Goal: Transaction & Acquisition: Download file/media

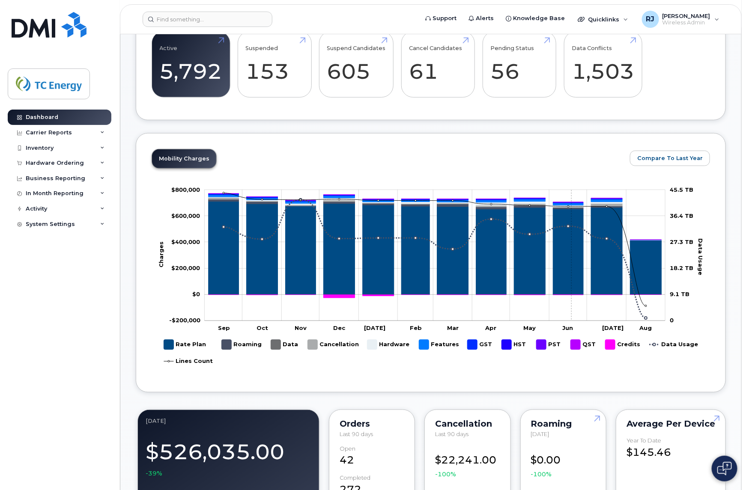
scroll to position [268, 0]
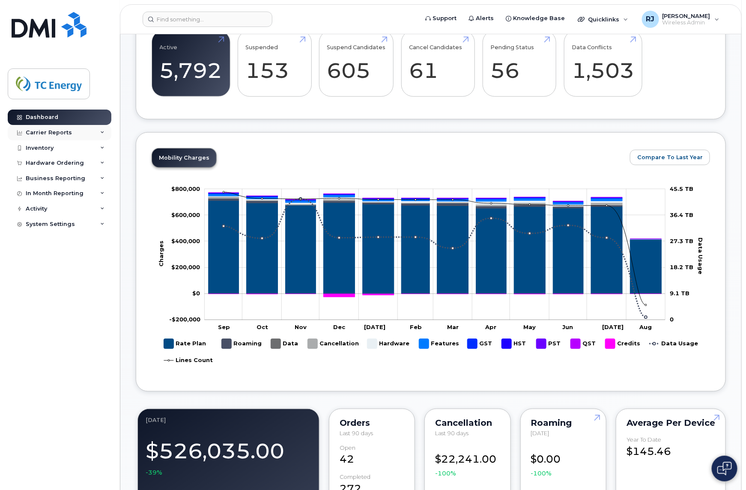
click at [61, 131] on div "Carrier Reports" at bounding box center [49, 132] width 46 height 7
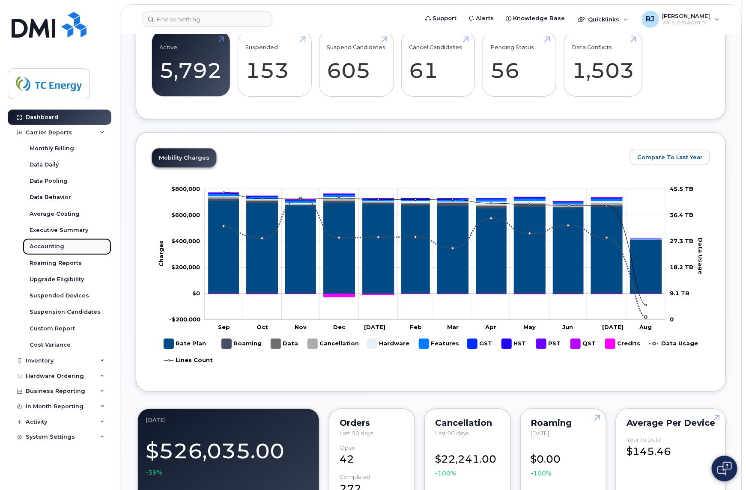
click at [45, 246] on div "Accounting" at bounding box center [47, 247] width 35 height 8
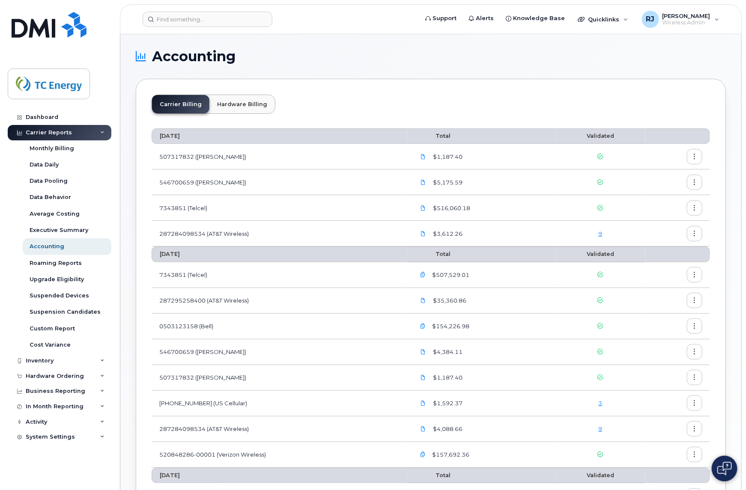
click at [445, 206] on span "$516,060.18" at bounding box center [450, 208] width 39 height 8
click at [426, 206] on icon at bounding box center [423, 208] width 5 height 5
click at [497, 119] on div "Carrier Billing Hardware Billing" at bounding box center [431, 108] width 559 height 26
click at [692, 208] on icon "button" at bounding box center [695, 209] width 6 height 6
click at [663, 241] on span "Download" at bounding box center [655, 243] width 33 height 8
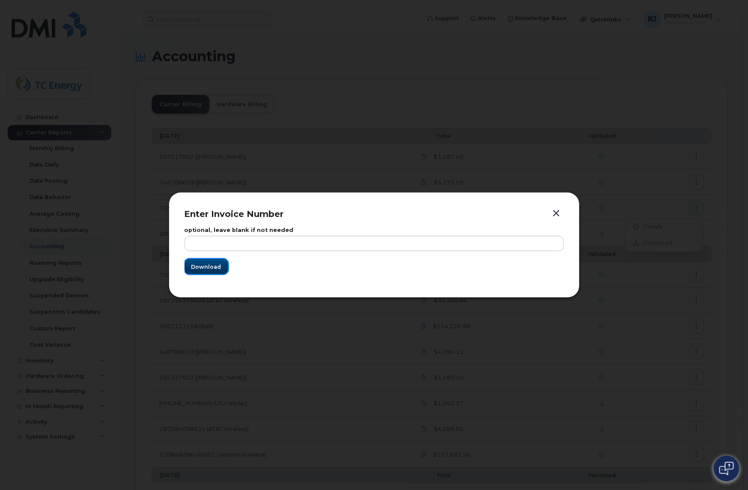
click at [210, 271] on span "Download" at bounding box center [206, 267] width 30 height 8
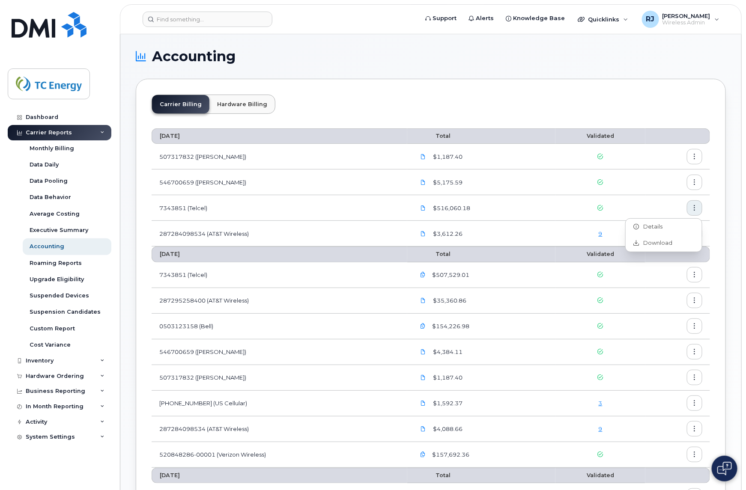
click at [693, 47] on div "Accounting Carrier Billing Hardware Billing [DATE] Total Validated 507317832 ([…" at bounding box center [430, 396] width 621 height 724
click at [706, 63] on h1 "Accounting" at bounding box center [429, 57] width 586 height 14
click at [716, 17] on div "[PERSON_NAME] Wireless Admin" at bounding box center [681, 19] width 90 height 17
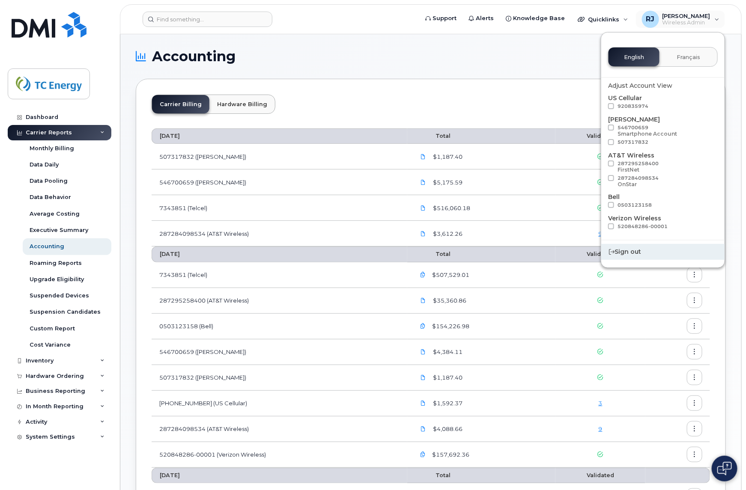
click at [620, 249] on div "Sign out" at bounding box center [662, 252] width 123 height 16
